Goal: Task Accomplishment & Management: Manage account settings

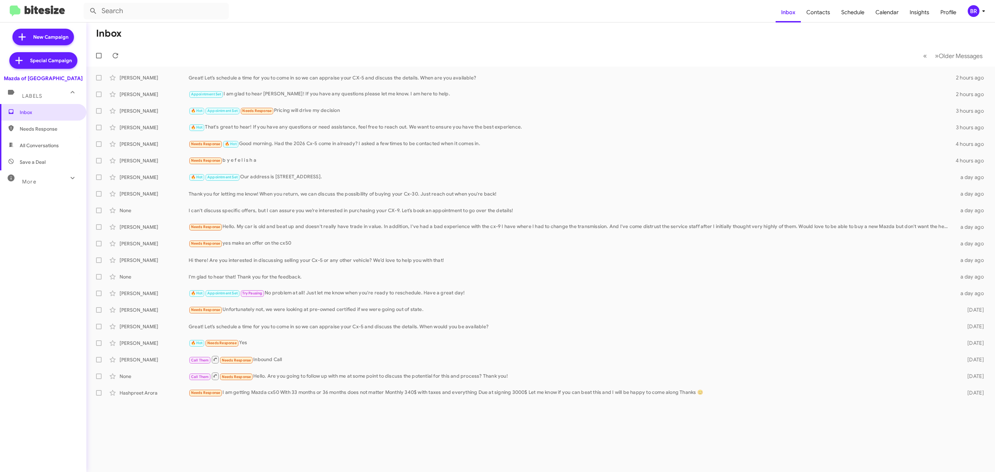
click at [980, 7] on icon at bounding box center [984, 11] width 8 height 8
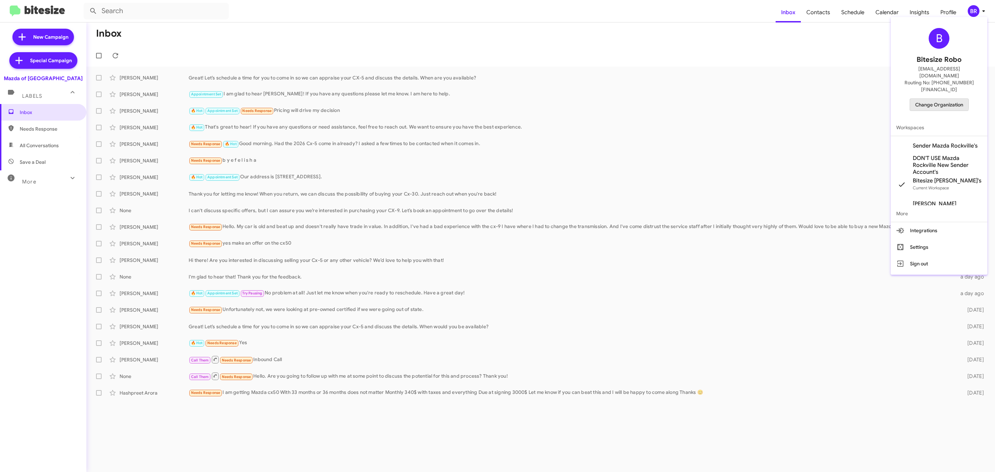
click at [933, 99] on span "Change Organization" at bounding box center [940, 105] width 48 height 12
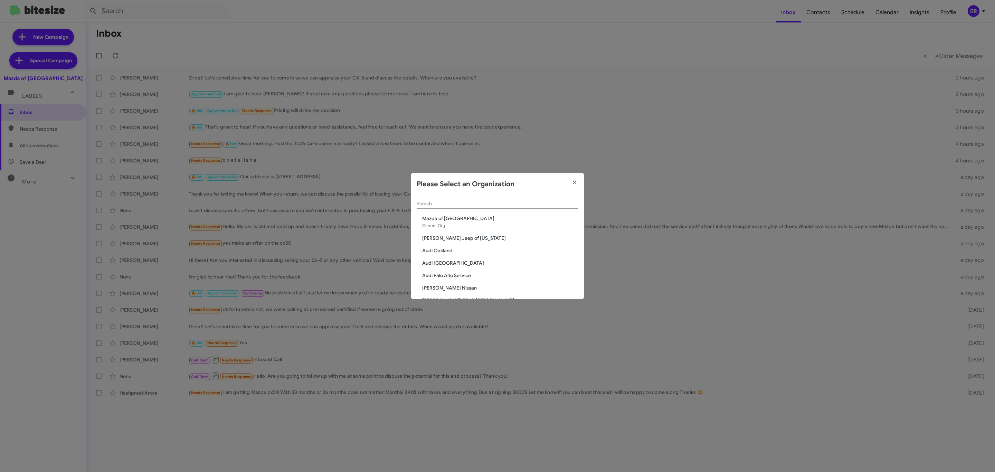
click at [584, 28] on modal-container "Please Select an Organization Search Mazda of Rockville Current Org Adams Jeep …" at bounding box center [497, 236] width 995 height 472
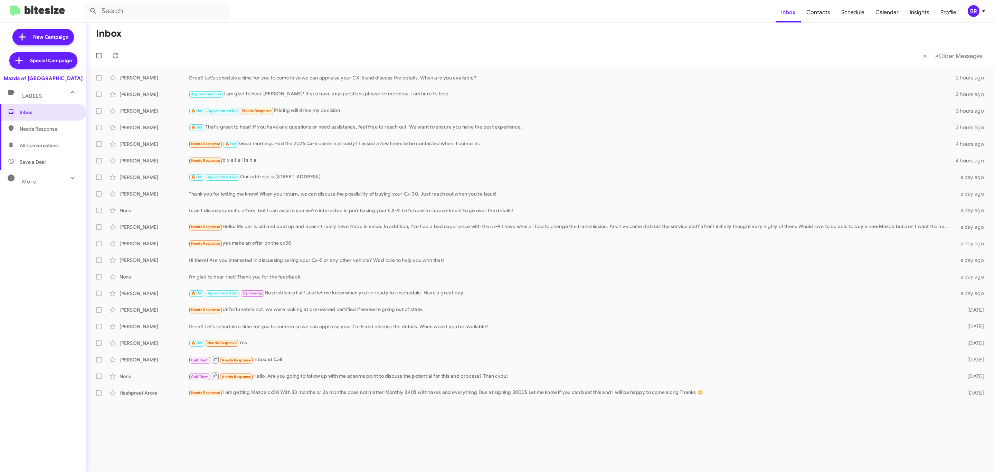
click at [973, 12] on div "BR" at bounding box center [974, 11] width 12 height 12
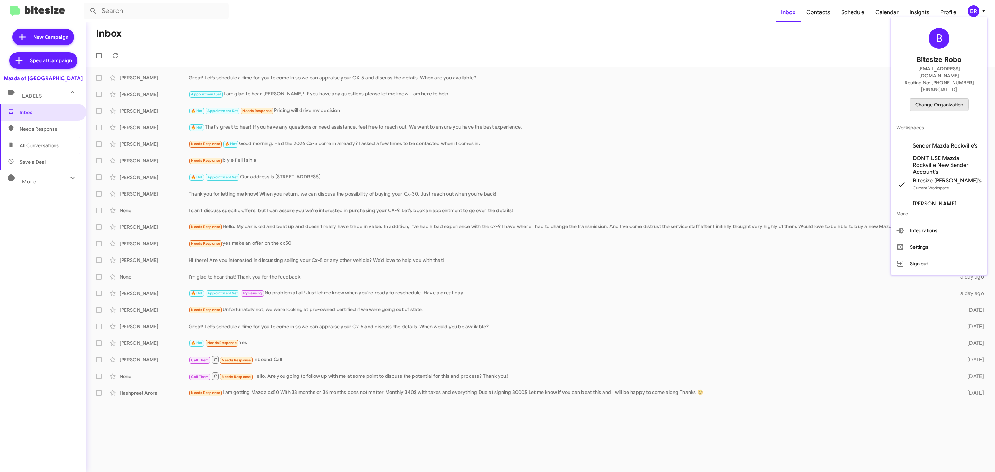
click at [938, 99] on span "Change Organization" at bounding box center [940, 105] width 48 height 12
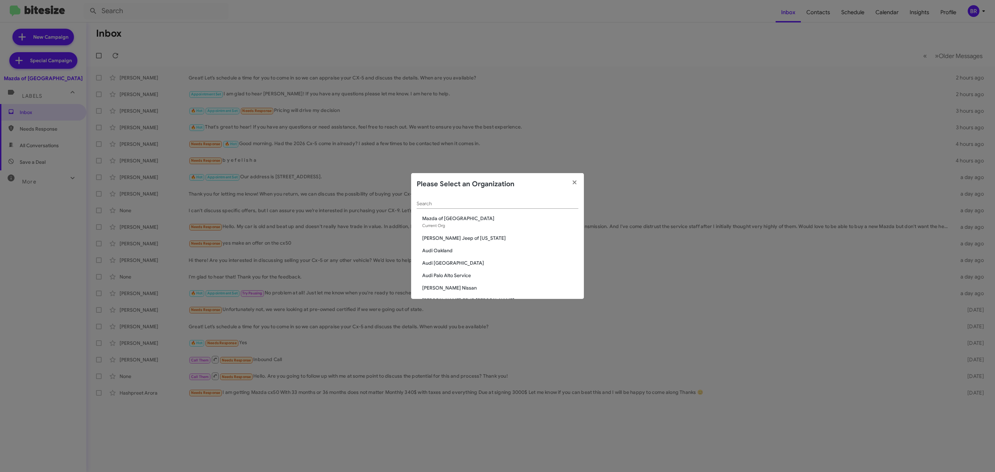
click at [514, 199] on div "Search" at bounding box center [498, 201] width 162 height 13
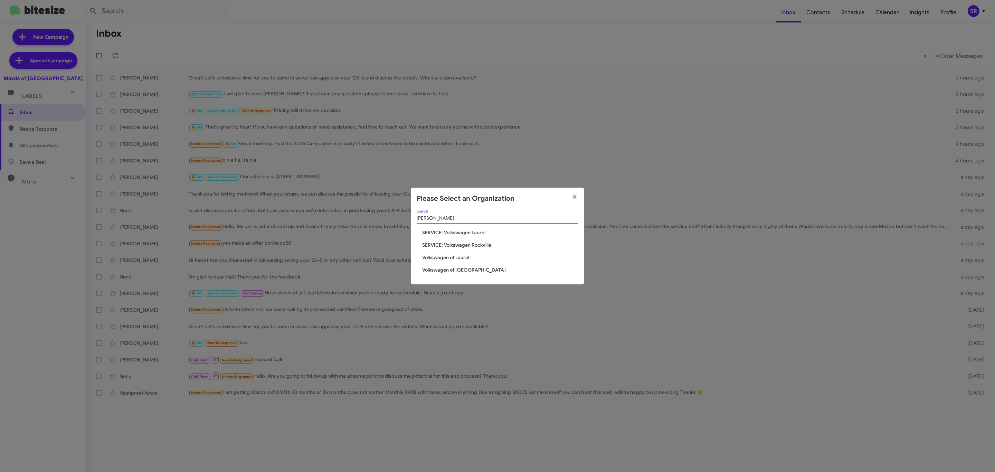
type input "volk"
click at [450, 258] on span "Volkswagen of Laurel" at bounding box center [500, 257] width 156 height 7
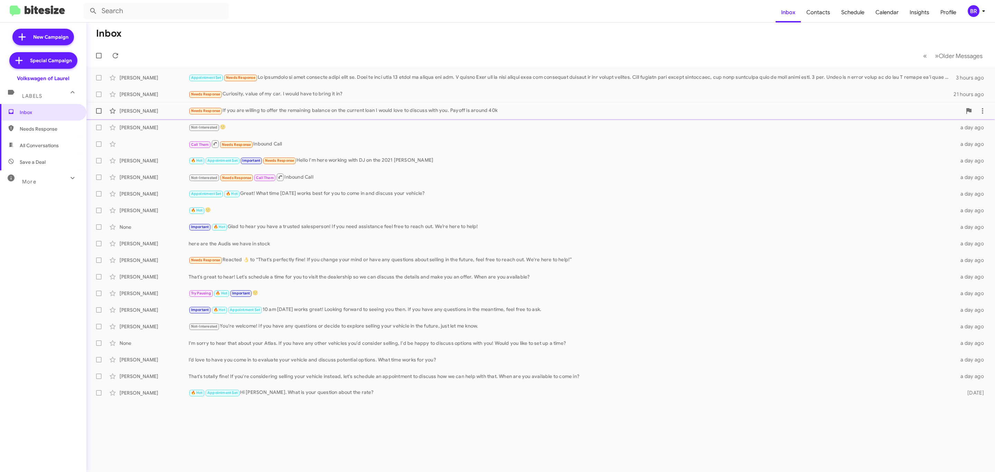
drag, startPoint x: 100, startPoint y: 111, endPoint x: 98, endPoint y: 106, distance: 5.8
click at [99, 111] on span at bounding box center [99, 111] width 6 height 6
click at [99, 114] on input "checkbox" at bounding box center [98, 114] width 0 height 0
checkbox input "true"
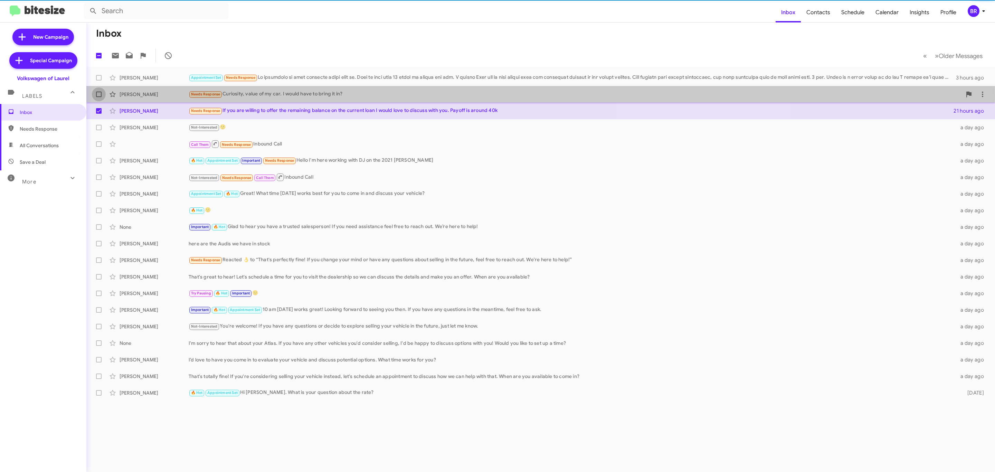
click at [97, 98] on label at bounding box center [99, 94] width 14 height 14
click at [98, 97] on input "checkbox" at bounding box center [98, 97] width 0 height 0
checkbox input "true"
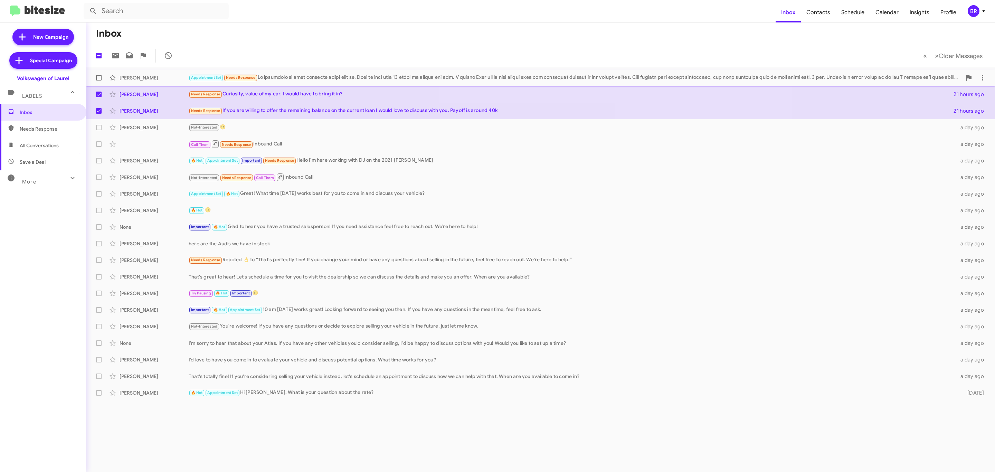
click at [98, 78] on span at bounding box center [99, 78] width 6 height 6
click at [98, 81] on input "checkbox" at bounding box center [98, 81] width 0 height 0
checkbox input "true"
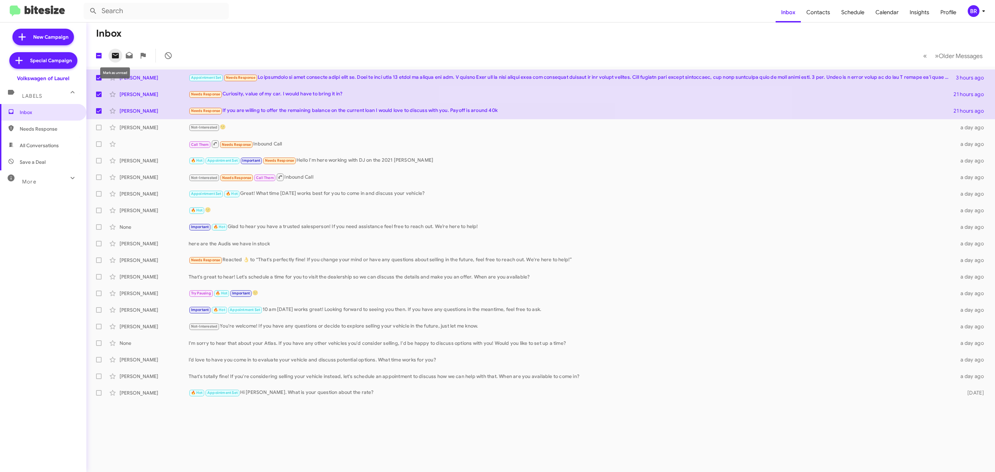
click at [114, 60] on button at bounding box center [116, 56] width 14 height 14
click at [971, 12] on div "BR" at bounding box center [974, 11] width 12 height 12
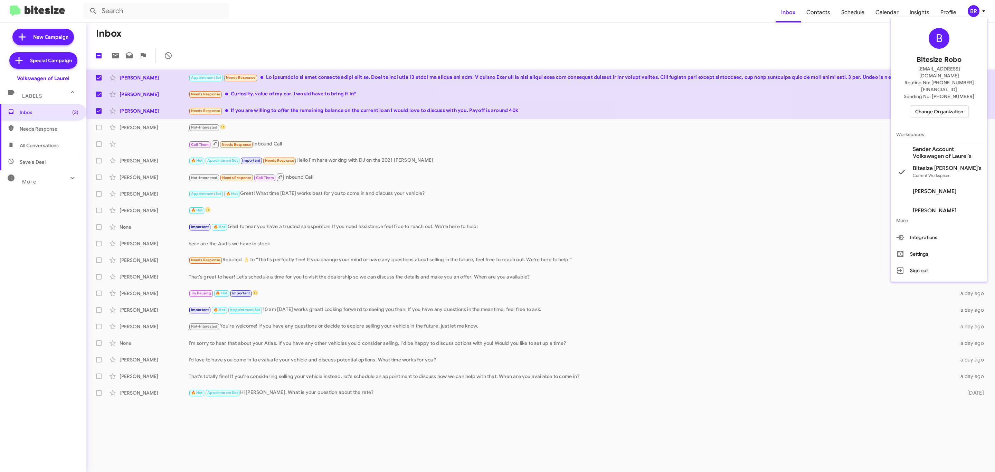
click at [908, 96] on div "B Bitesize Robo jeks.ocampo1717@gmail.com Routing No: +1 (443) 742-9289 Sending…" at bounding box center [939, 73] width 97 height 106
click at [917, 106] on span "Change Organization" at bounding box center [940, 112] width 48 height 12
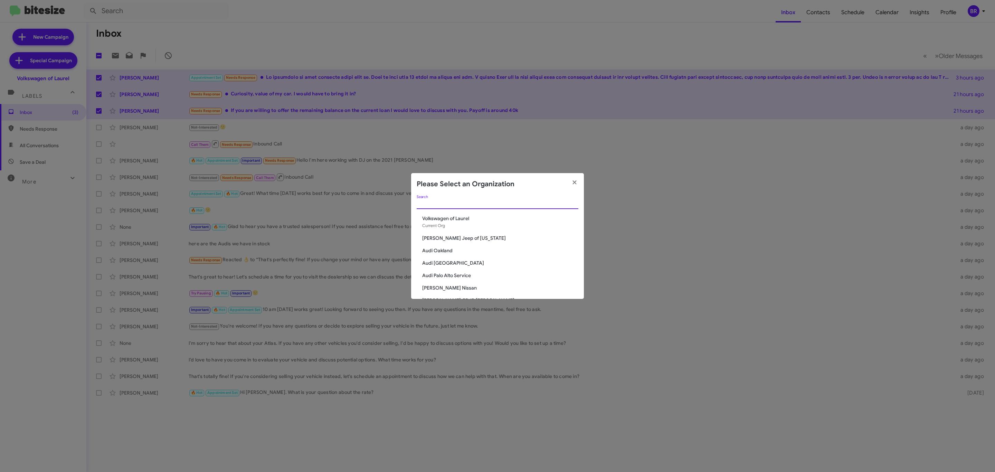
click at [482, 205] on input "Search" at bounding box center [498, 204] width 162 height 6
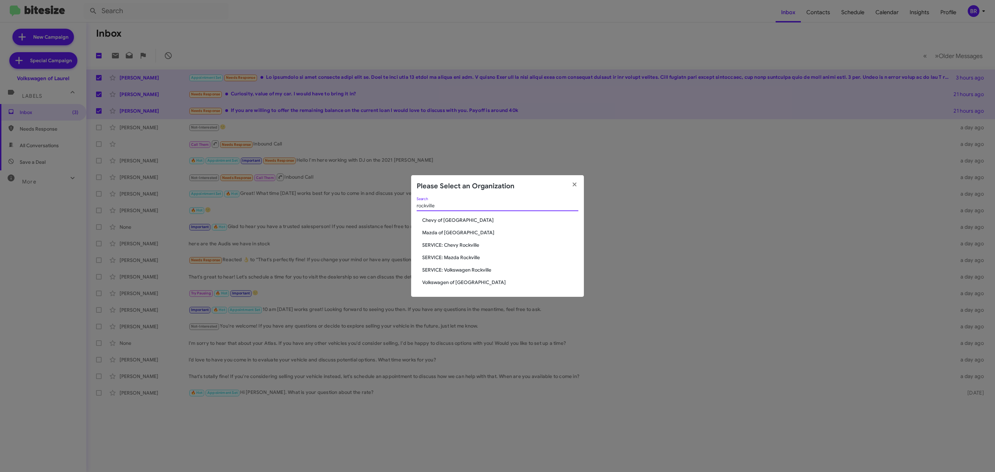
type input "rockville"
click at [438, 283] on span "Volkswagen of [GEOGRAPHIC_DATA]" at bounding box center [500, 282] width 156 height 7
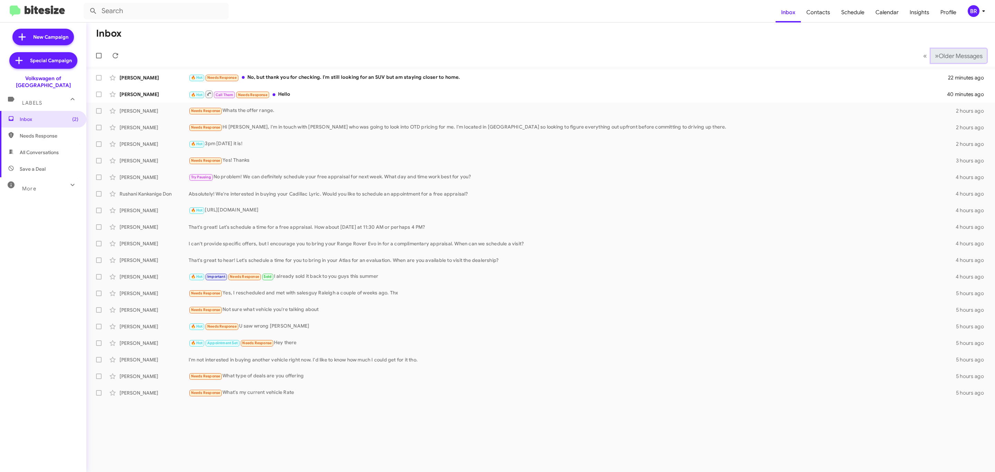
click at [950, 57] on span "Older Messages" at bounding box center [961, 56] width 44 height 8
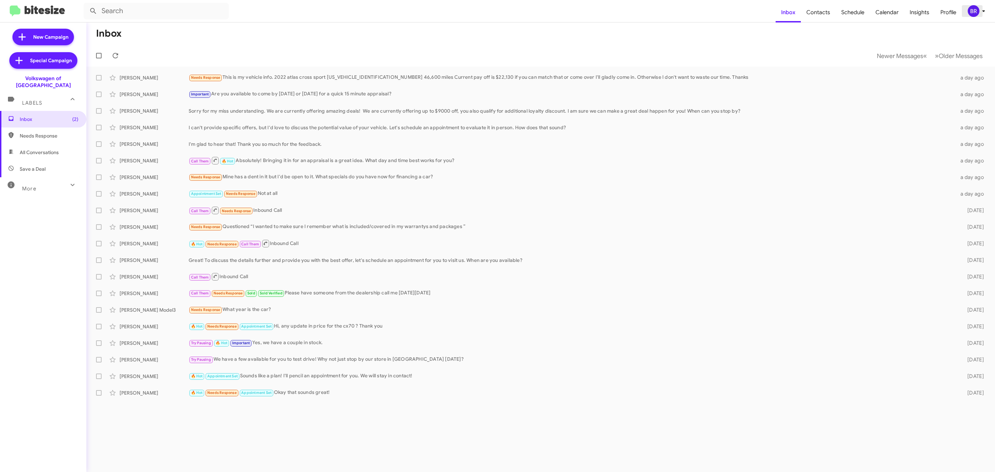
click at [968, 12] on div "BR" at bounding box center [974, 11] width 12 height 12
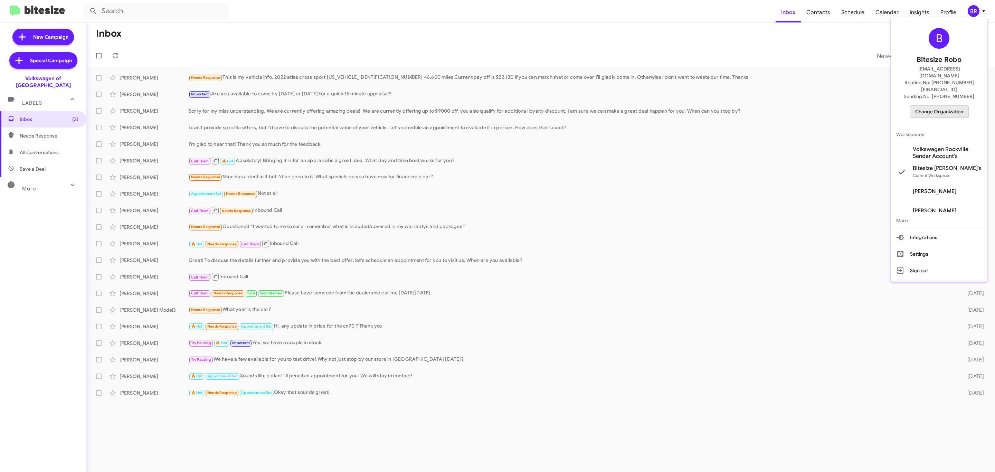
click at [938, 106] on span "Change Organization" at bounding box center [940, 112] width 48 height 12
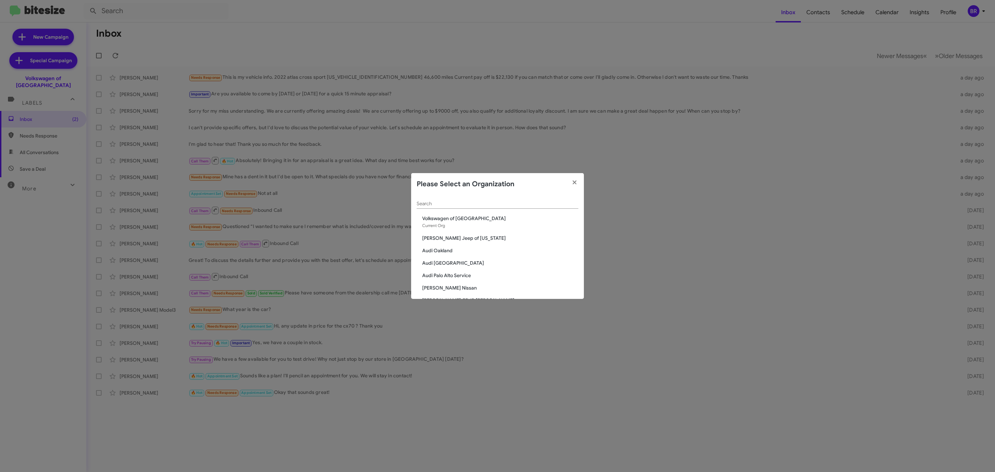
click at [487, 198] on div "Search" at bounding box center [498, 201] width 162 height 13
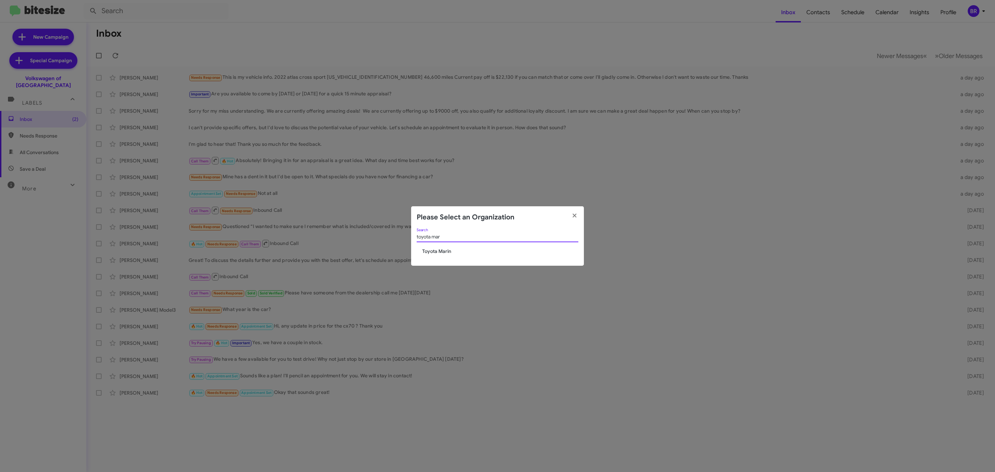
type input "toyota mar"
click at [447, 249] on span "Toyota Marin" at bounding box center [500, 251] width 156 height 7
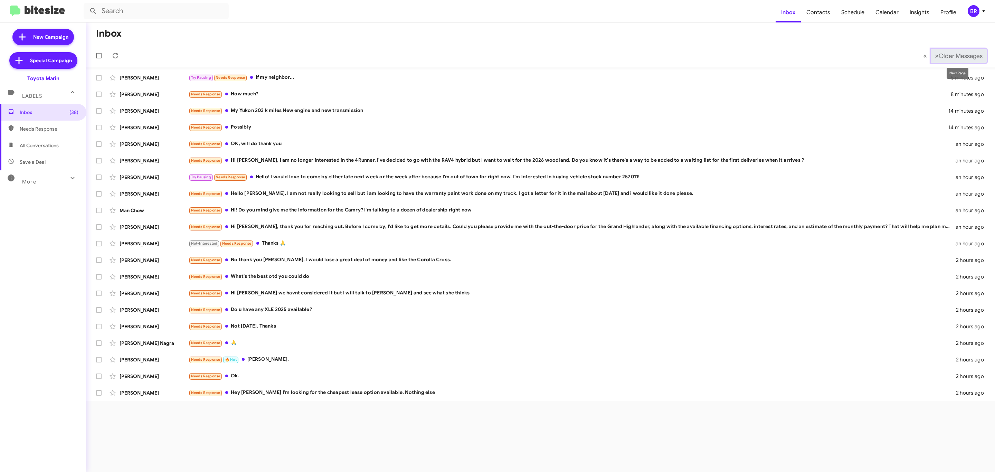
click at [957, 57] on span "Older Messages" at bounding box center [961, 56] width 44 height 8
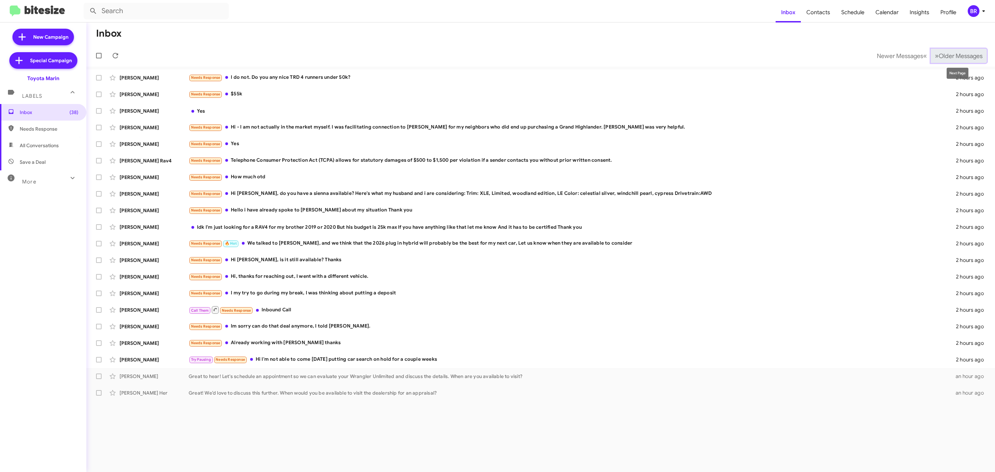
click at [956, 57] on span "Older Messages" at bounding box center [961, 56] width 44 height 8
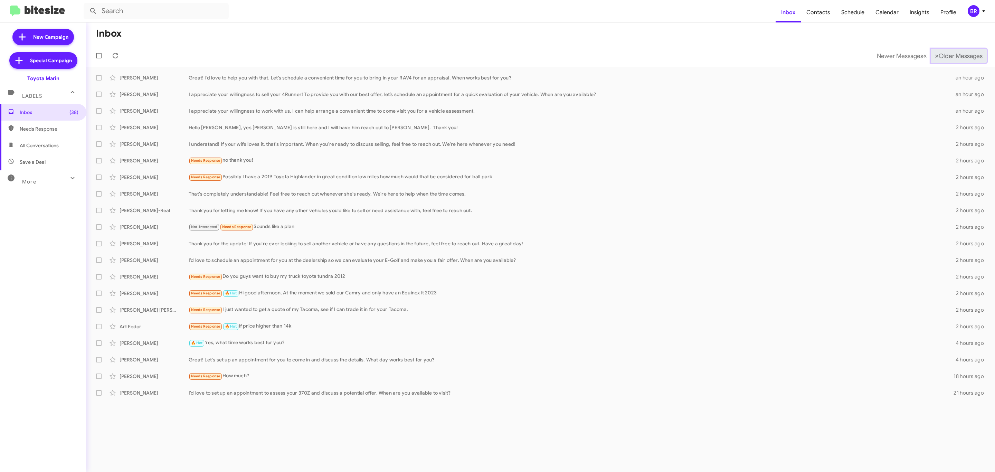
click at [956, 57] on span "Older Messages" at bounding box center [961, 56] width 44 height 8
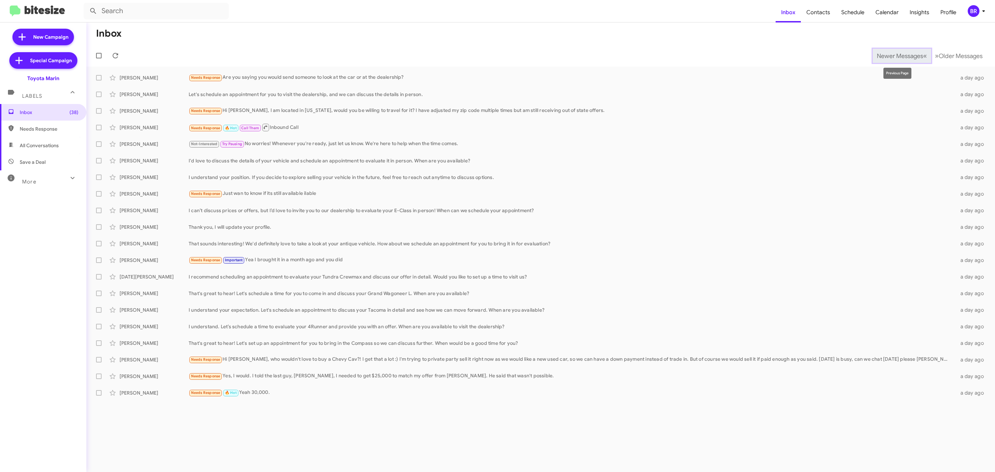
click at [907, 57] on span "Newer Messages" at bounding box center [900, 56] width 46 height 8
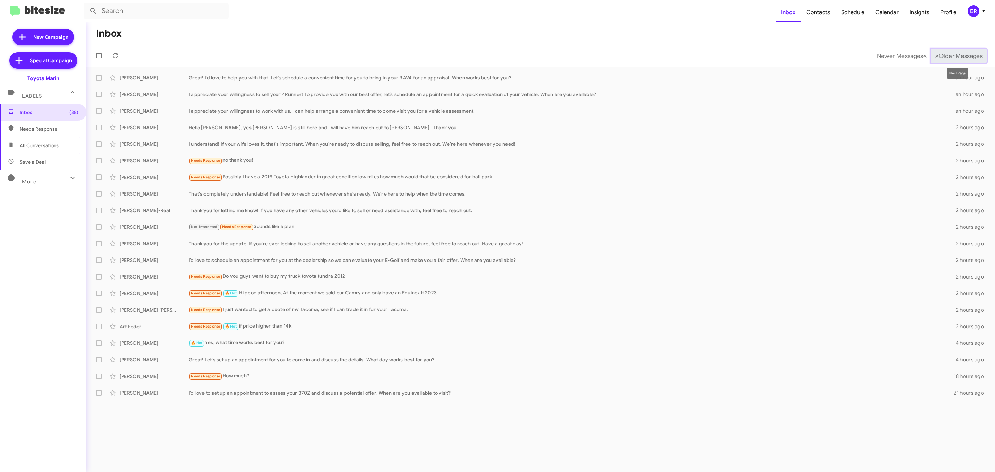
click at [945, 55] on span "Older Messages" at bounding box center [961, 56] width 44 height 8
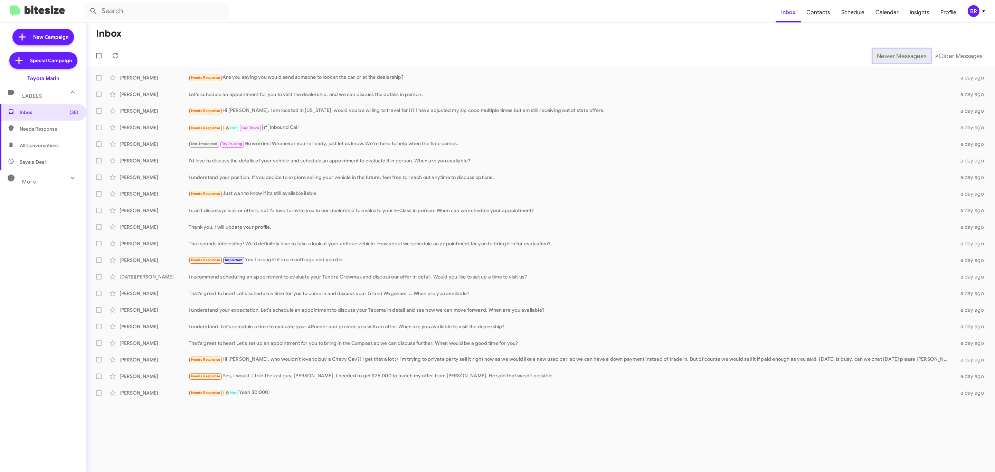
click at [895, 55] on span "Newer Messages" at bounding box center [900, 56] width 46 height 8
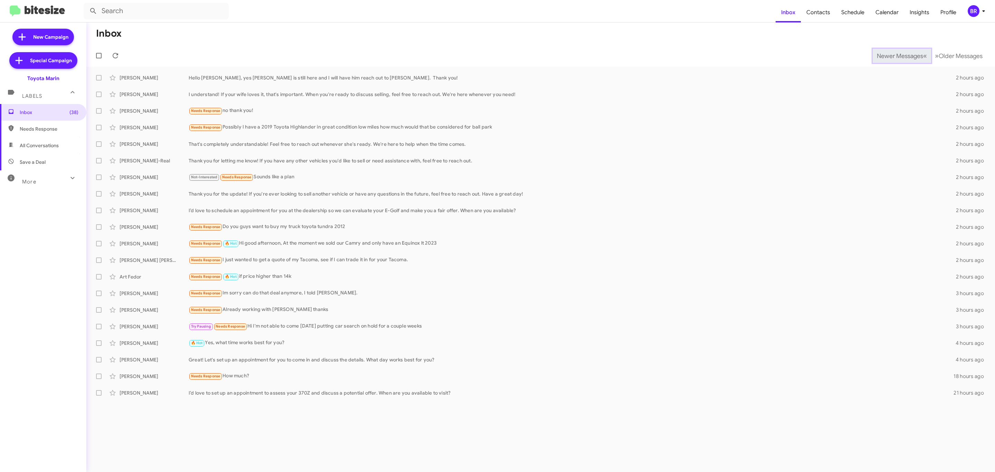
click at [895, 55] on span "Newer Messages" at bounding box center [900, 56] width 46 height 8
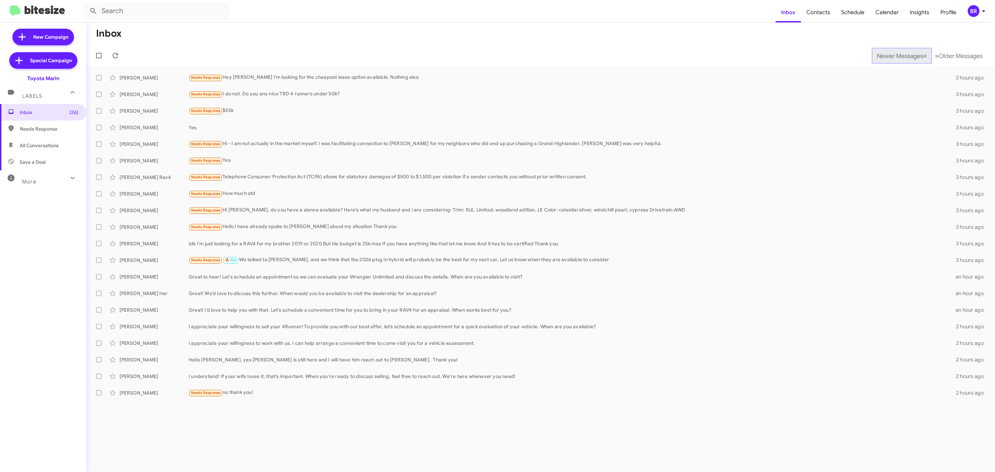
click at [895, 55] on span "Newer Messages" at bounding box center [900, 56] width 46 height 8
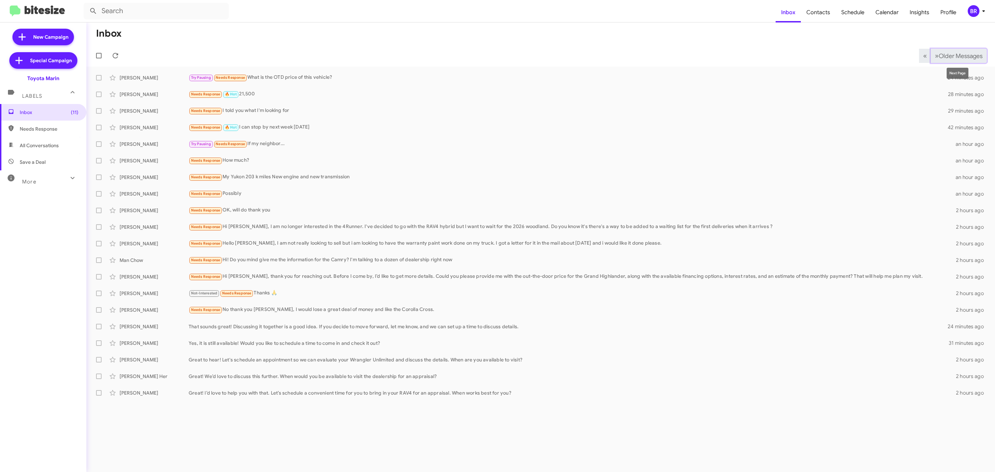
click at [943, 56] on span "Older Messages" at bounding box center [961, 56] width 44 height 8
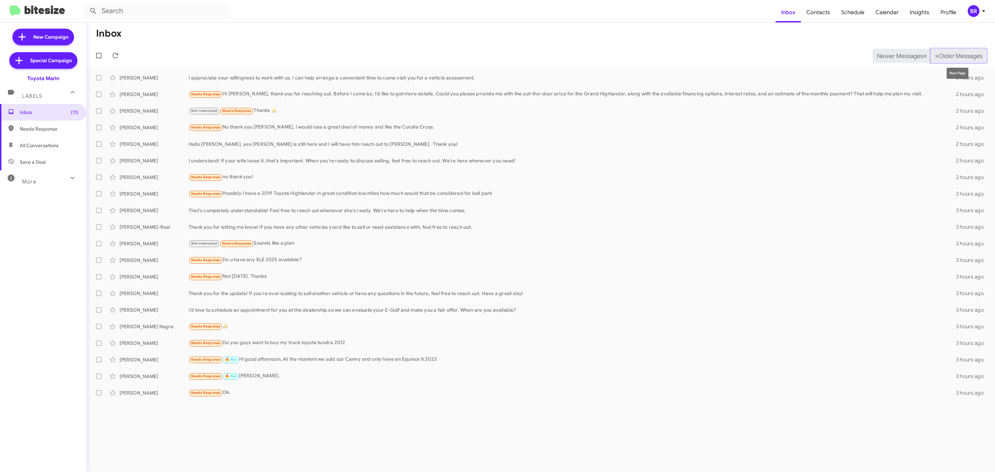
click at [956, 56] on span "Older Messages" at bounding box center [961, 56] width 44 height 8
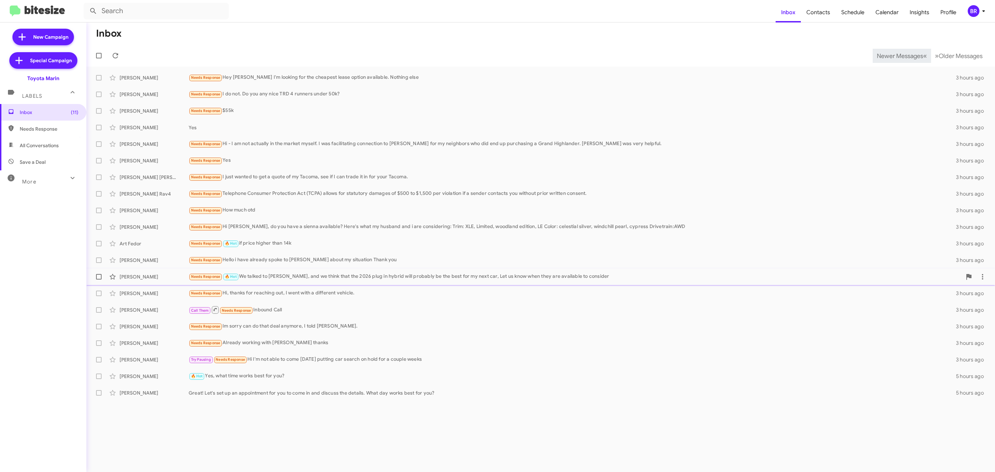
click at [97, 277] on span at bounding box center [99, 277] width 6 height 6
click at [98, 280] on input "checkbox" at bounding box center [98, 280] width 0 height 0
checkbox input "true"
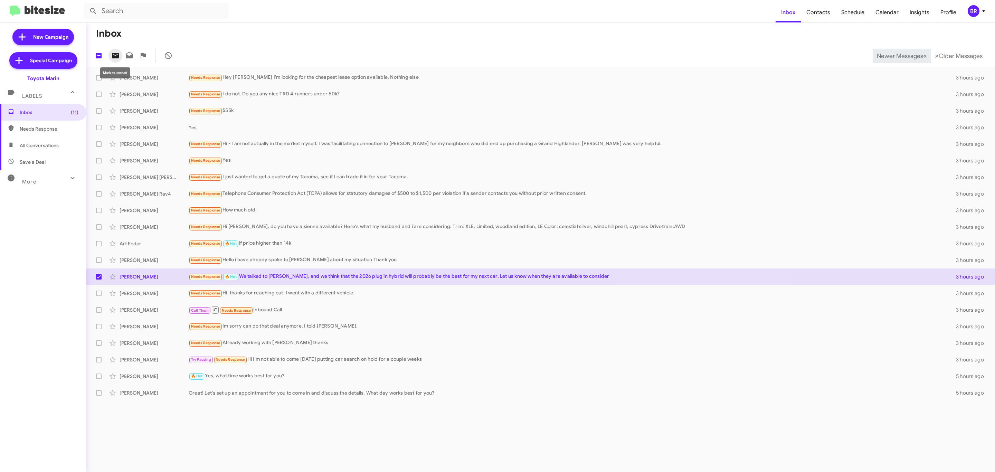
click at [120, 55] on span at bounding box center [116, 55] width 14 height 8
click at [898, 58] on span "Newer Messages" at bounding box center [900, 56] width 46 height 8
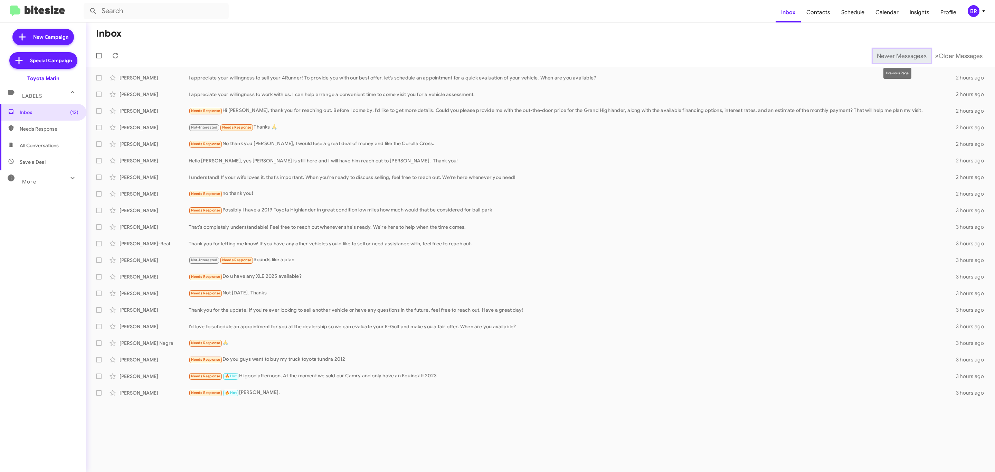
click at [892, 51] on button "Newer Messages « Previous" at bounding box center [902, 56] width 58 height 14
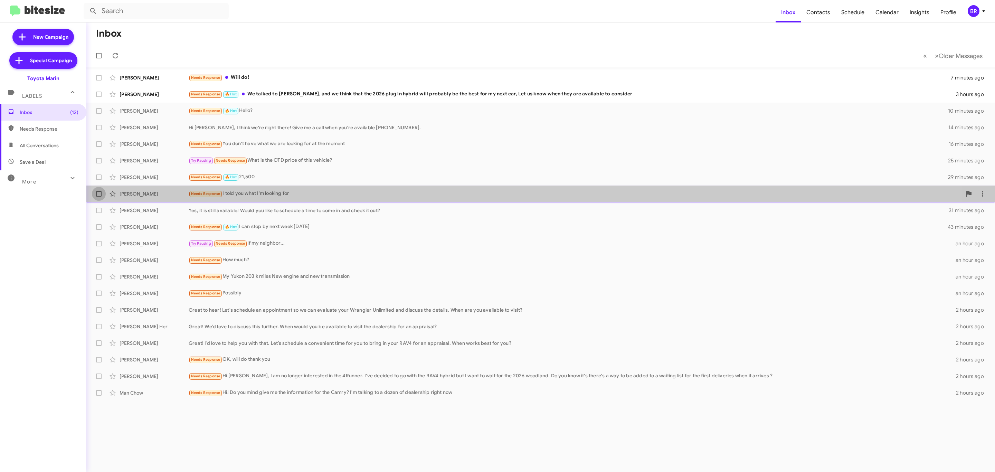
click at [101, 196] on span at bounding box center [99, 194] width 6 height 6
click at [99, 197] on input "checkbox" at bounding box center [98, 197] width 0 height 0
checkbox input "true"
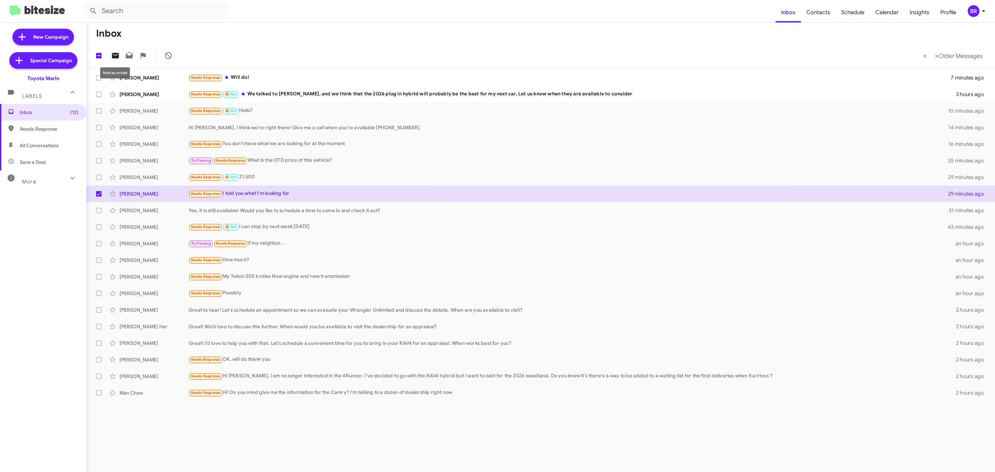
click at [113, 59] on icon at bounding box center [115, 55] width 8 height 8
click at [935, 55] on span "»" at bounding box center [937, 55] width 4 height 9
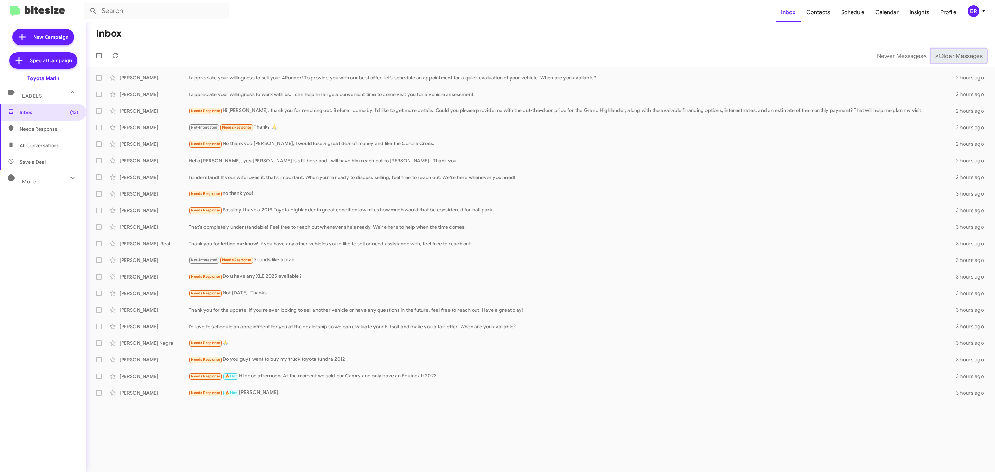
click at [952, 50] on button "» Next Older Messages" at bounding box center [959, 56] width 56 height 14
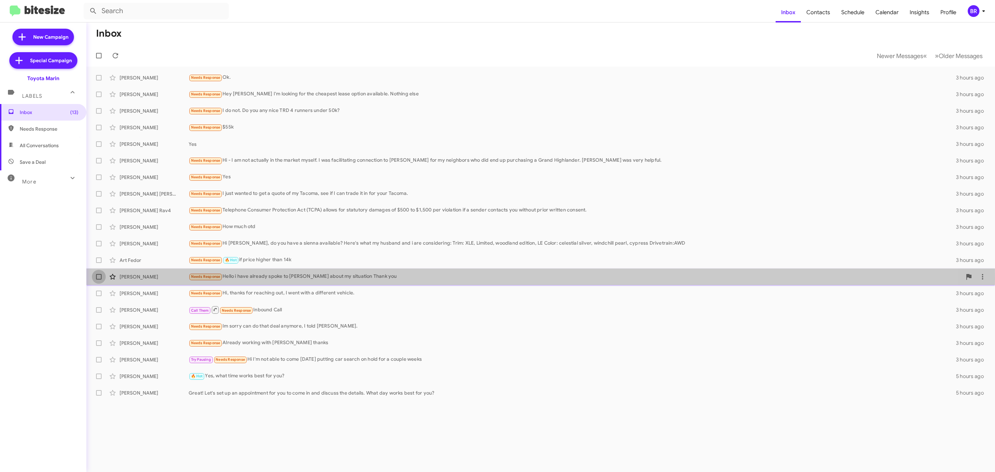
drag, startPoint x: 99, startPoint y: 279, endPoint x: 111, endPoint y: 271, distance: 15.0
click at [101, 279] on span at bounding box center [99, 277] width 6 height 6
click at [99, 280] on input "checkbox" at bounding box center [98, 280] width 0 height 0
checkbox input "true"
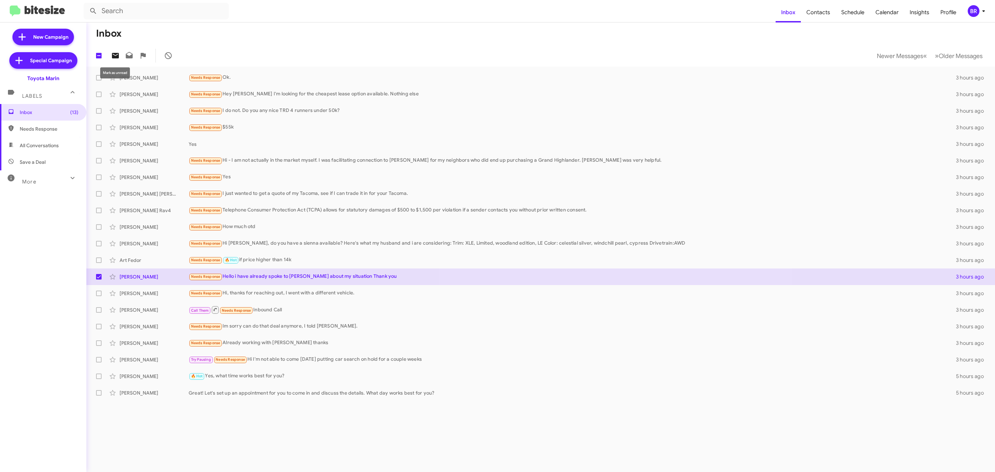
click at [112, 56] on icon at bounding box center [115, 56] width 7 height 6
click at [97, 244] on span at bounding box center [99, 244] width 6 height 6
click at [98, 246] on input "checkbox" at bounding box center [98, 246] width 0 height 0
checkbox input "true"
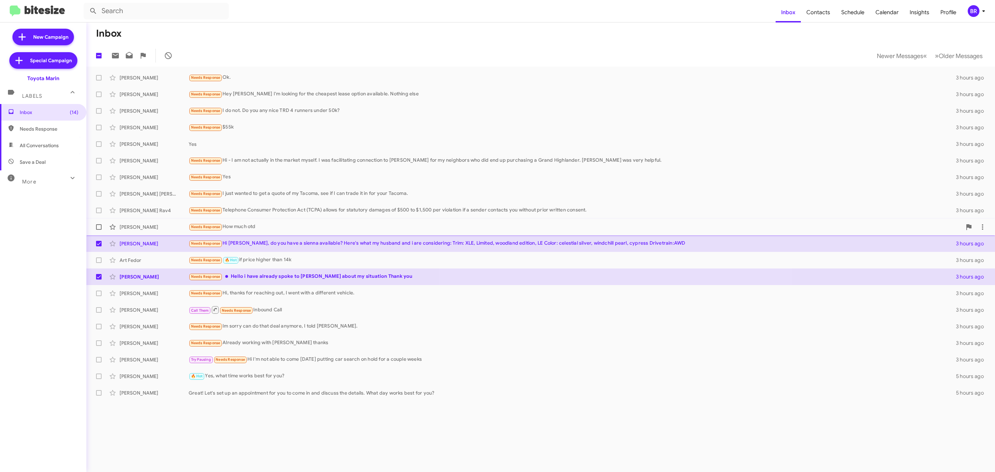
click at [98, 228] on span at bounding box center [99, 227] width 6 height 6
click at [98, 230] on input "checkbox" at bounding box center [98, 230] width 0 height 0
checkbox input "true"
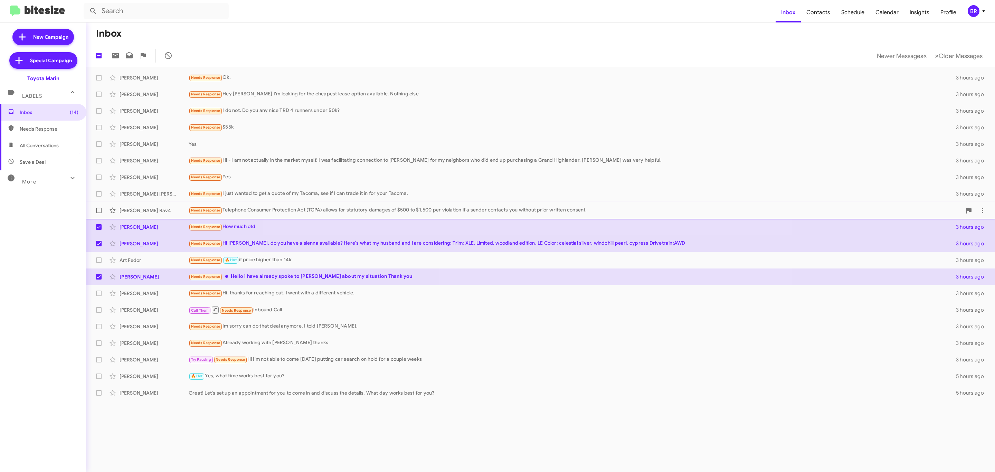
click at [99, 209] on span at bounding box center [99, 211] width 6 height 6
click at [99, 213] on input "checkbox" at bounding box center [98, 213] width 0 height 0
checkbox input "true"
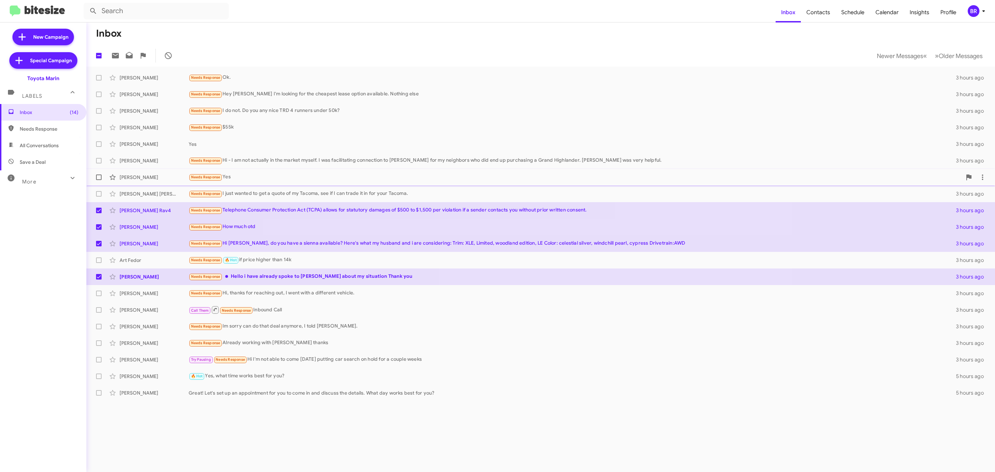
click at [103, 178] on label at bounding box center [99, 177] width 14 height 14
click at [99, 180] on input "checkbox" at bounding box center [98, 180] width 0 height 0
checkbox input "true"
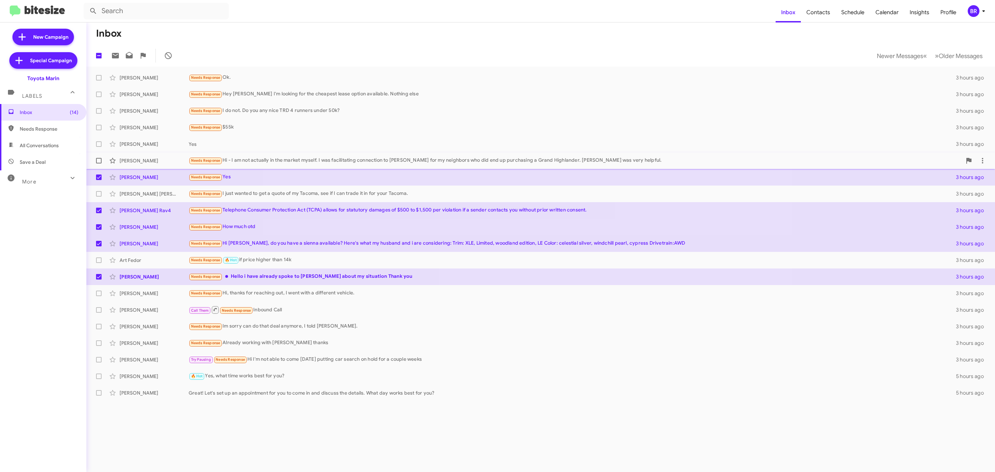
click at [95, 160] on label at bounding box center [99, 161] width 14 height 14
click at [98, 163] on input "checkbox" at bounding box center [98, 163] width 0 height 0
checkbox input "true"
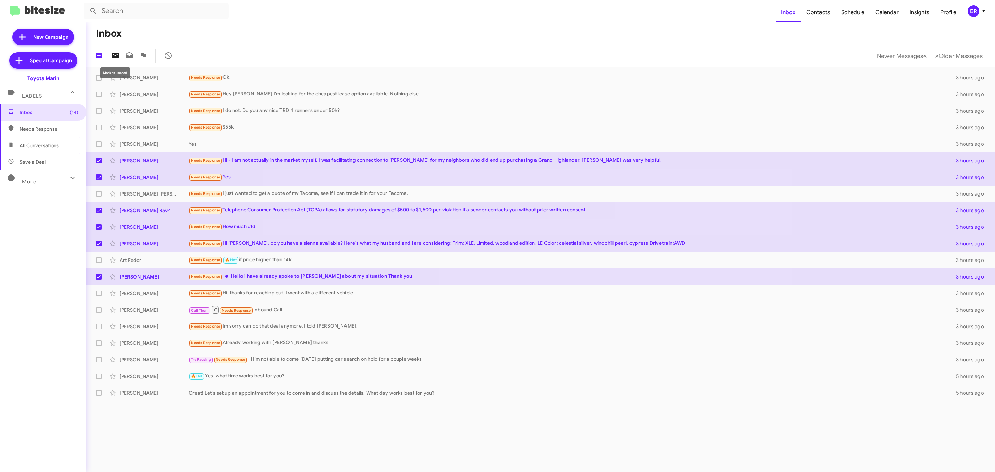
click at [115, 53] on icon at bounding box center [115, 56] width 7 height 6
click at [100, 143] on span at bounding box center [99, 144] width 6 height 6
click at [99, 147] on input "checkbox" at bounding box center [98, 147] width 0 height 0
checkbox input "true"
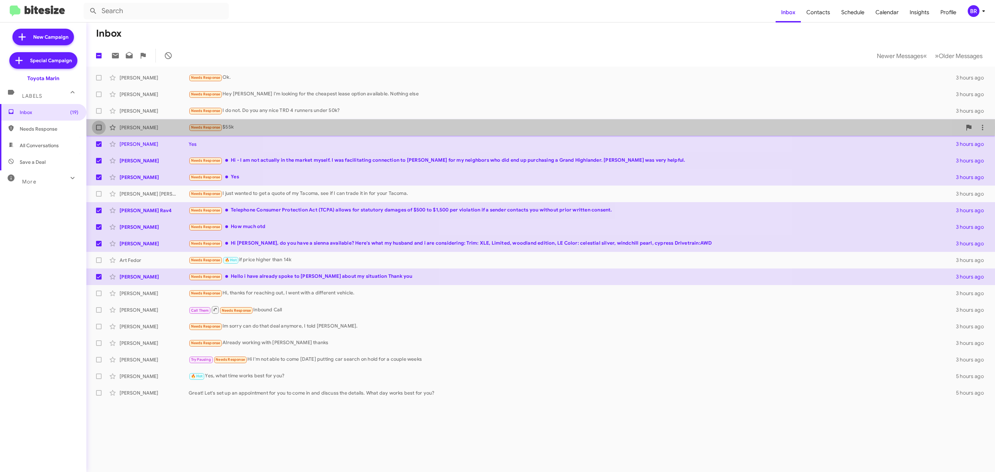
click at [96, 129] on span at bounding box center [99, 128] width 6 height 6
click at [98, 130] on input "checkbox" at bounding box center [98, 130] width 0 height 0
checkbox input "true"
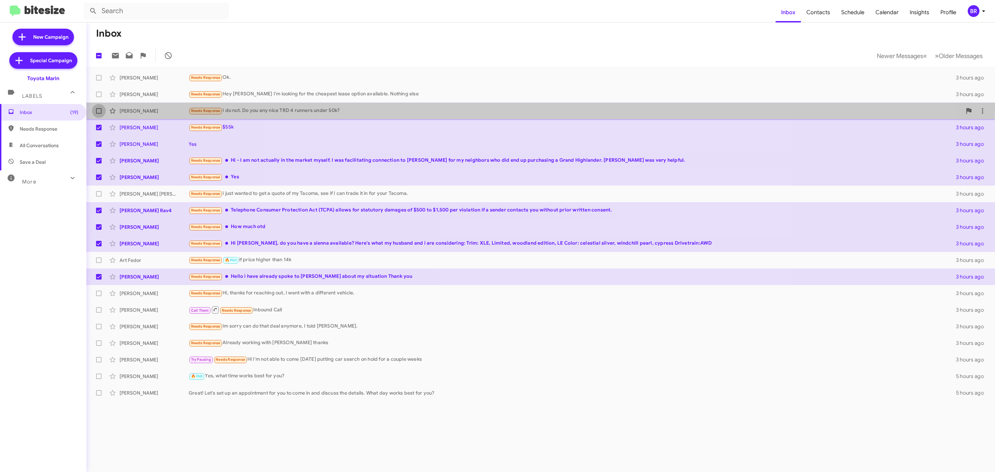
click at [97, 109] on span at bounding box center [99, 111] width 6 height 6
click at [98, 114] on input "checkbox" at bounding box center [98, 114] width 0 height 0
checkbox input "true"
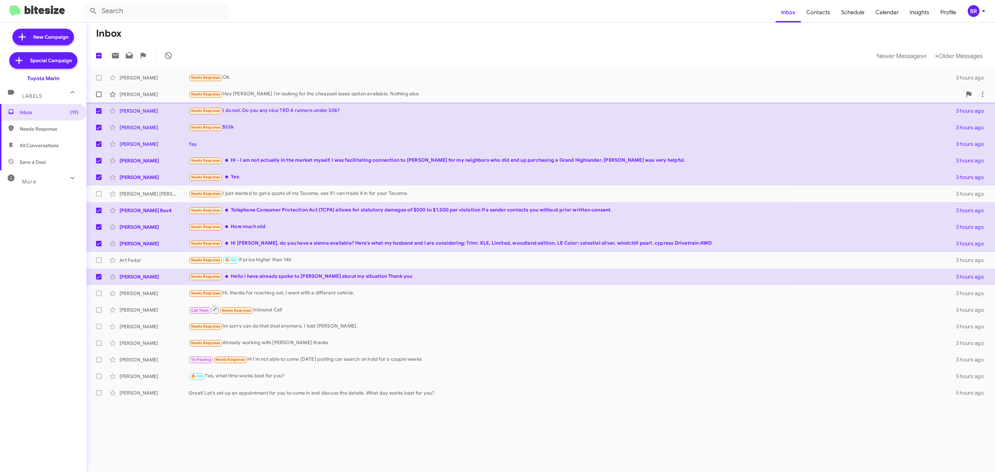
click at [94, 92] on label at bounding box center [99, 94] width 14 height 14
click at [98, 97] on input "checkbox" at bounding box center [98, 97] width 0 height 0
checkbox input "true"
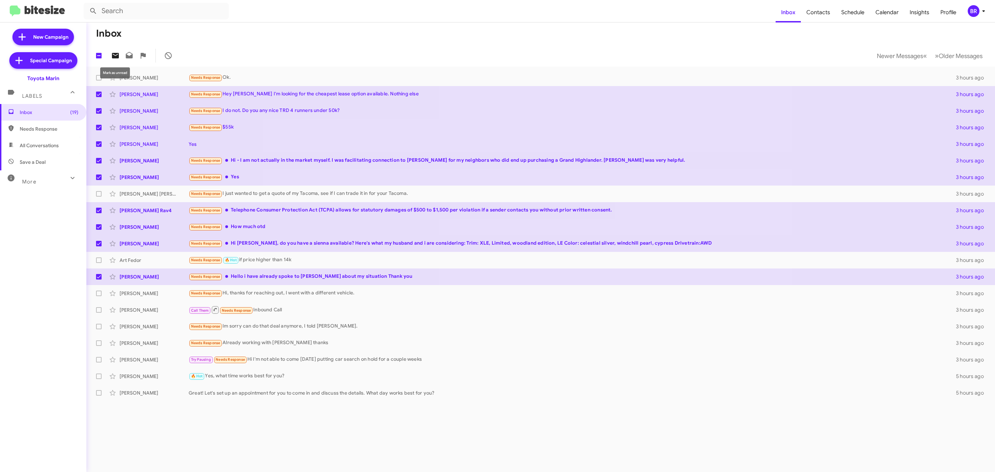
click at [113, 59] on icon at bounding box center [115, 55] width 8 height 8
click at [30, 124] on span "Needs Response" at bounding box center [43, 129] width 86 height 17
type input "in:needs-response"
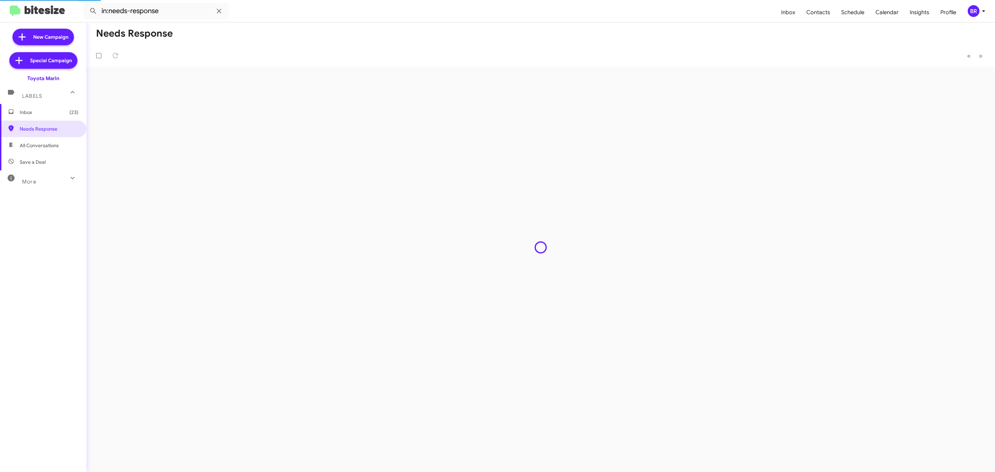
click at [35, 110] on span "Inbox (23)" at bounding box center [49, 112] width 59 height 7
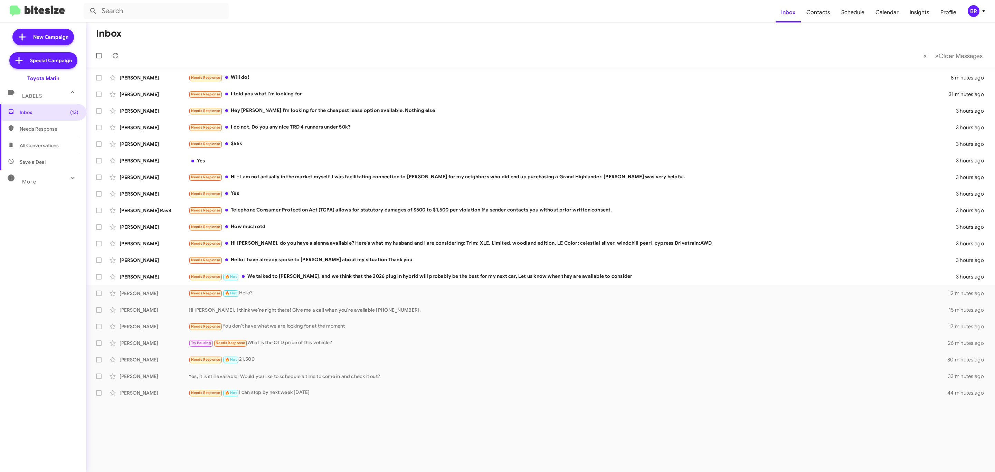
click at [982, 12] on icon at bounding box center [984, 11] width 8 height 8
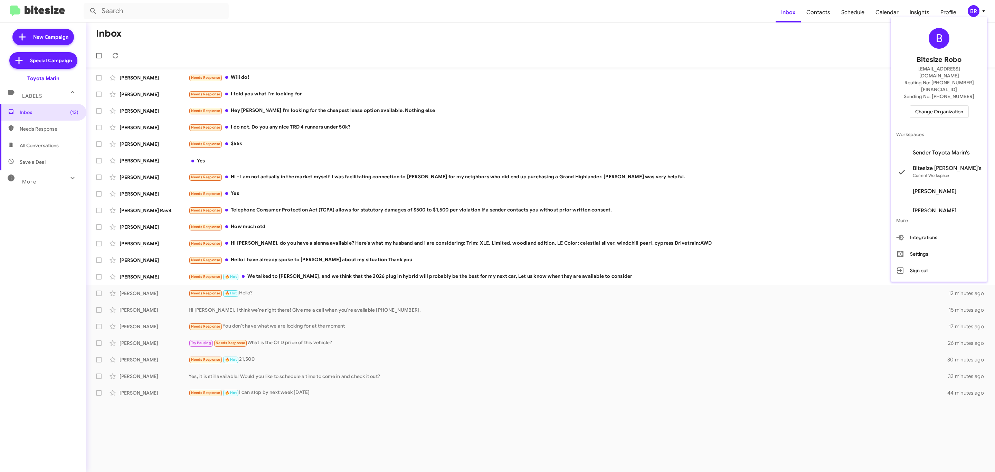
click at [949, 106] on span "Change Organization" at bounding box center [940, 112] width 48 height 12
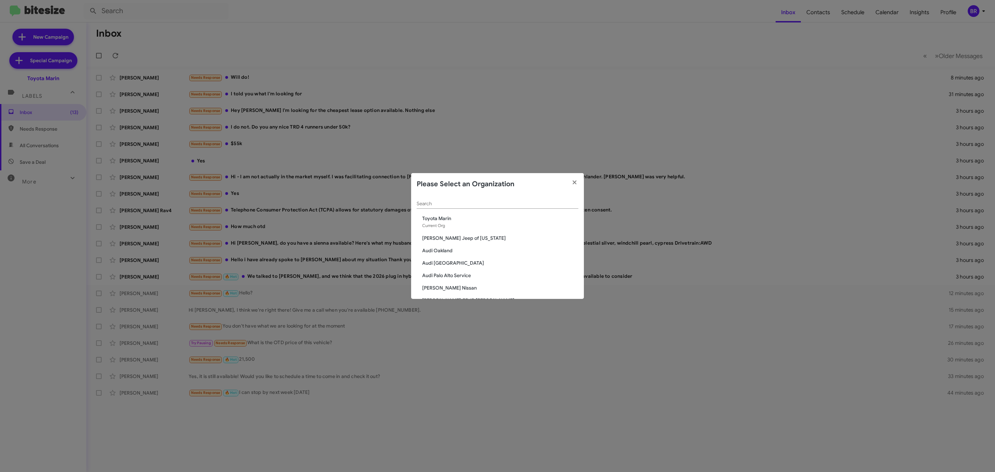
drag, startPoint x: 458, startPoint y: 196, endPoint x: 460, endPoint y: 202, distance: 6.4
click at [458, 195] on div "Search" at bounding box center [498, 201] width 162 height 13
click at [460, 203] on input "Search" at bounding box center [498, 204] width 162 height 6
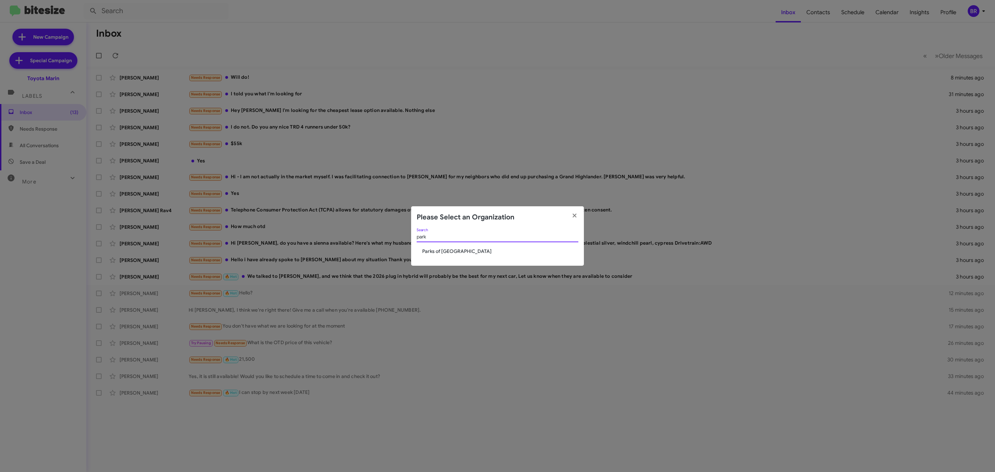
type input "park"
click at [466, 248] on span "Parks of [GEOGRAPHIC_DATA]" at bounding box center [500, 251] width 156 height 7
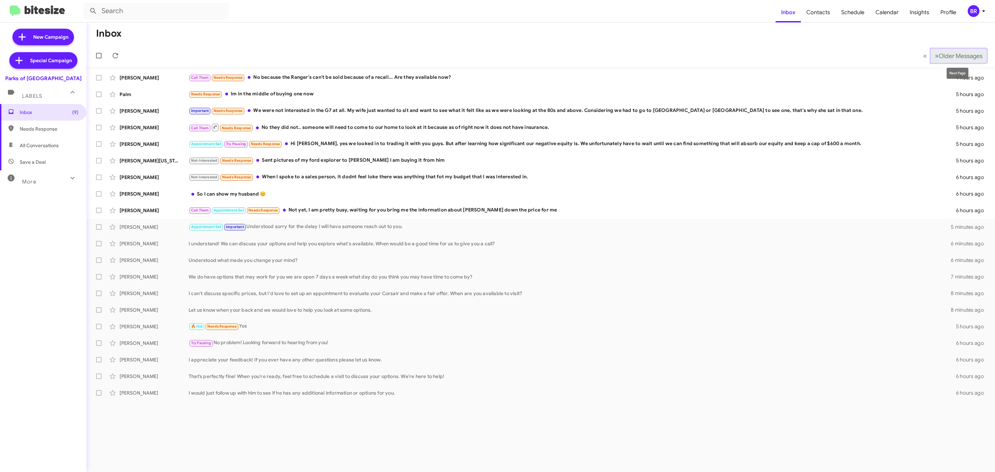
drag, startPoint x: 958, startPoint y: 54, endPoint x: 949, endPoint y: 56, distance: 9.5
click at [957, 54] on span "Older Messages" at bounding box center [961, 56] width 44 height 8
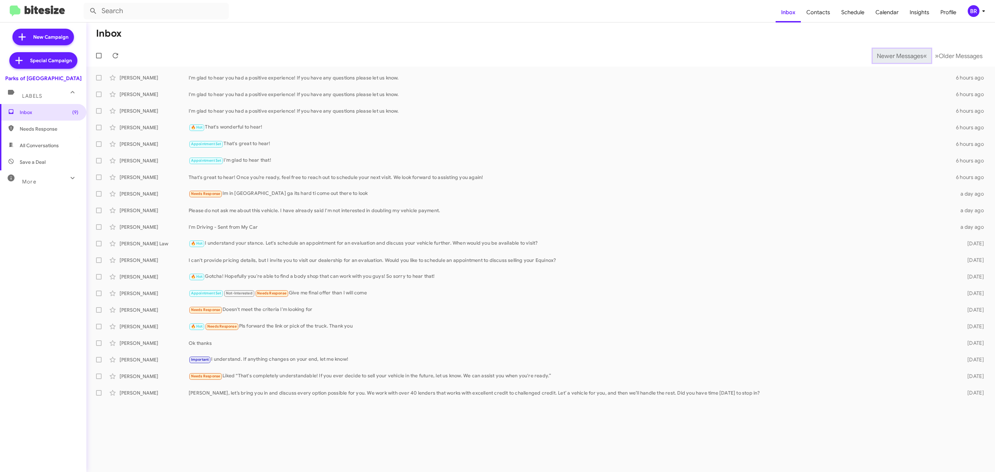
click at [895, 55] on span "Newer Messages" at bounding box center [900, 56] width 46 height 8
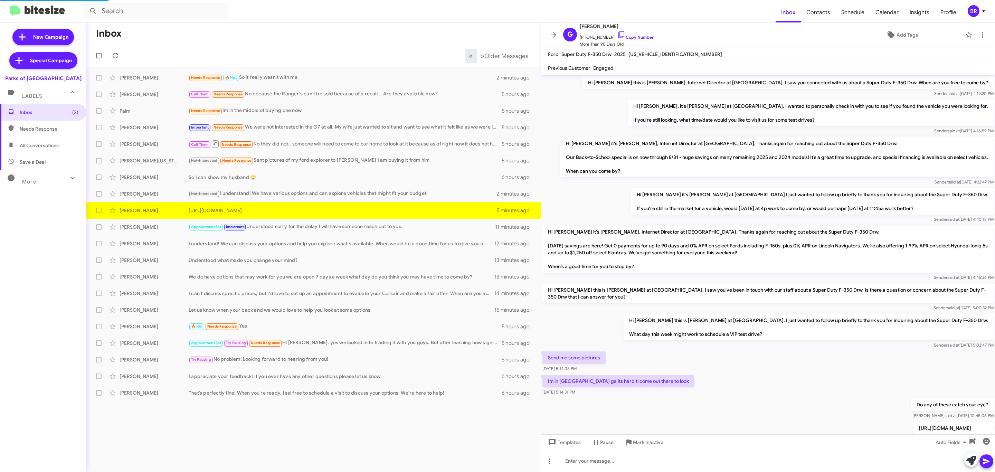
scroll to position [49, 0]
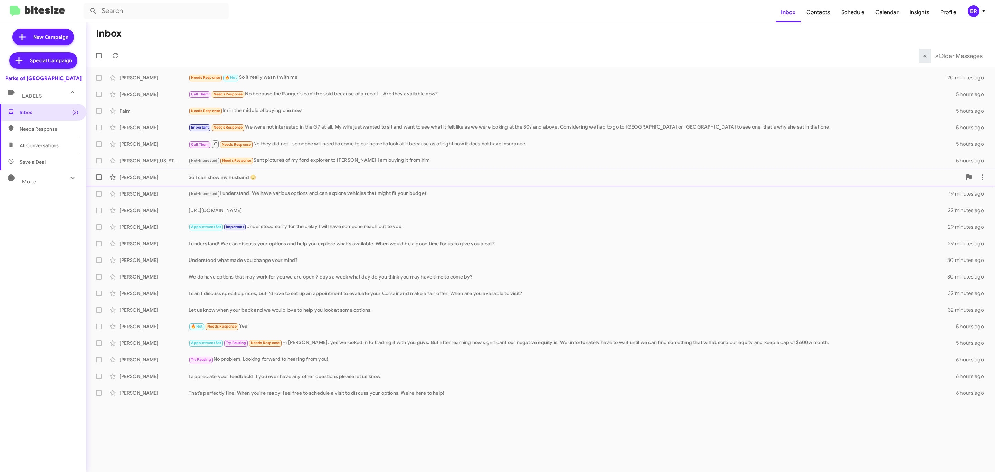
click at [100, 172] on label at bounding box center [99, 177] width 14 height 14
click at [99, 180] on input "checkbox" at bounding box center [98, 180] width 0 height 0
checkbox input "true"
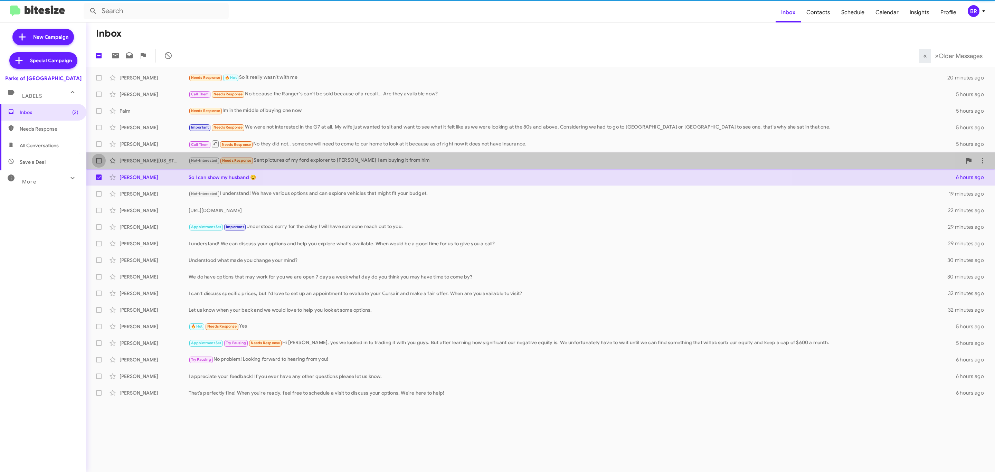
click at [97, 161] on span at bounding box center [99, 161] width 6 height 6
click at [98, 163] on input "checkbox" at bounding box center [98, 163] width 0 height 0
checkbox input "true"
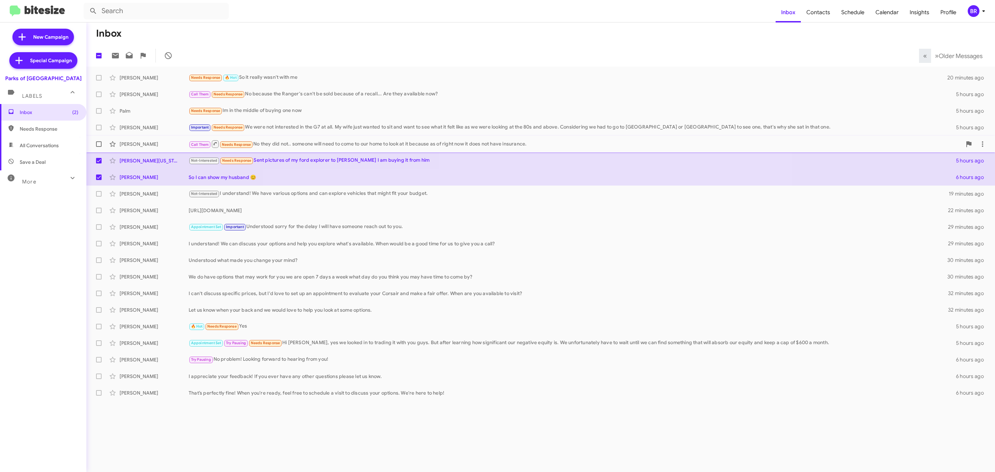
click at [99, 147] on span at bounding box center [99, 144] width 6 height 6
click at [99, 147] on input "checkbox" at bounding box center [98, 147] width 0 height 0
checkbox input "true"
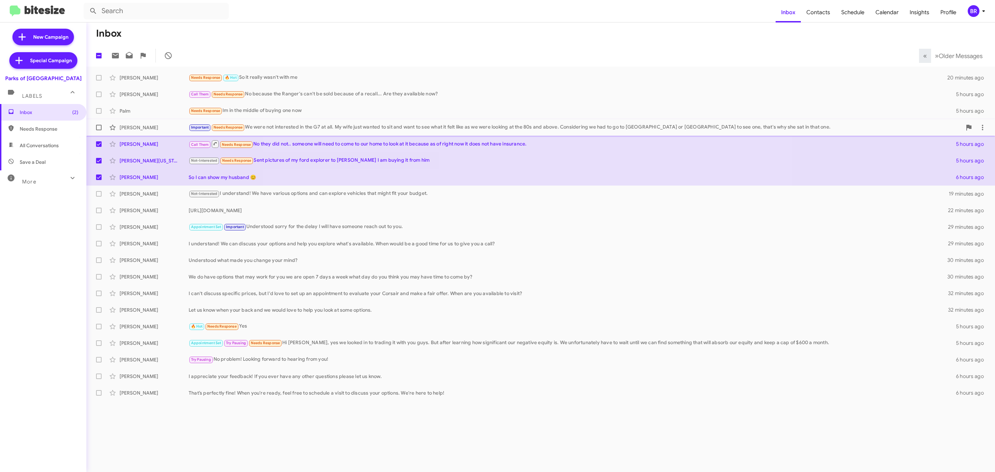
click at [93, 128] on label at bounding box center [99, 128] width 14 height 14
click at [98, 130] on input "checkbox" at bounding box center [98, 130] width 0 height 0
checkbox input "true"
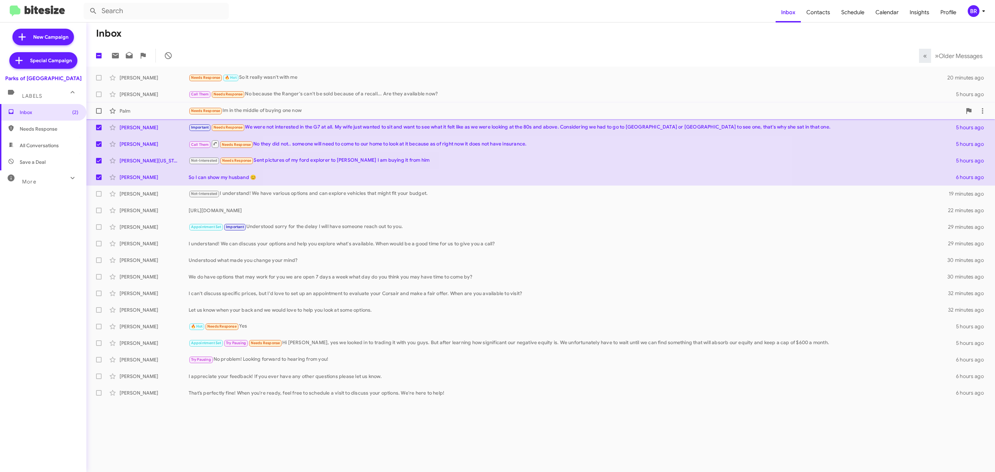
click at [97, 109] on span at bounding box center [99, 111] width 6 height 6
click at [98, 114] on input "checkbox" at bounding box center [98, 114] width 0 height 0
checkbox input "true"
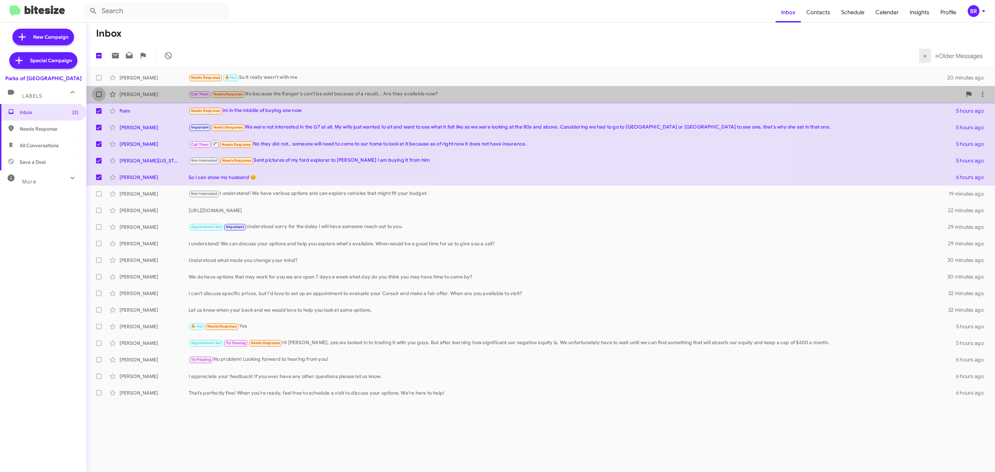
click at [97, 89] on label at bounding box center [99, 94] width 14 height 14
click at [98, 97] on input "checkbox" at bounding box center [98, 97] width 0 height 0
checkbox input "true"
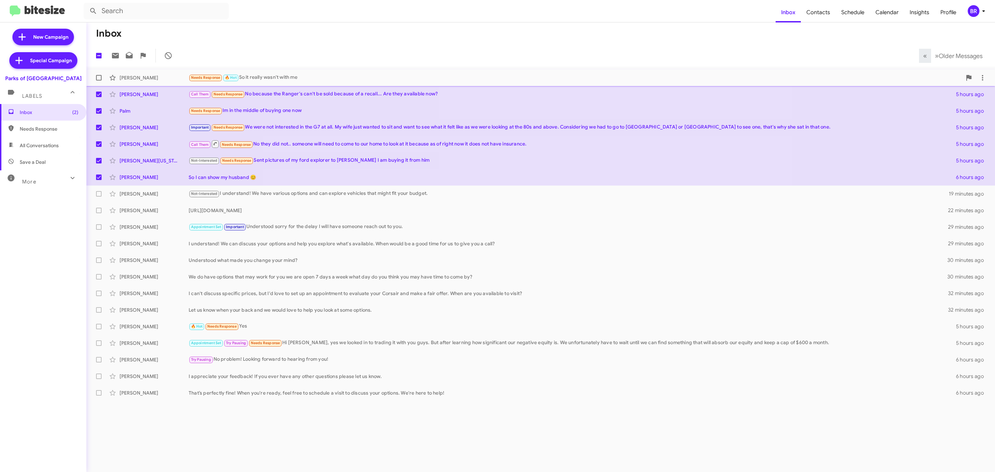
click at [98, 80] on span at bounding box center [99, 78] width 6 height 6
click at [98, 81] on input "checkbox" at bounding box center [98, 81] width 0 height 0
checkbox input "true"
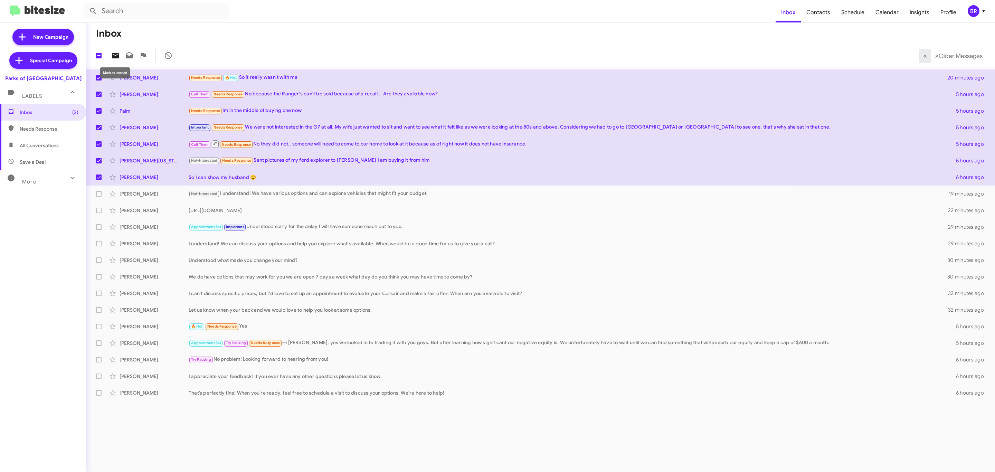
click at [115, 59] on button at bounding box center [116, 56] width 14 height 14
click at [979, 16] on span "BR" at bounding box center [978, 11] width 21 height 12
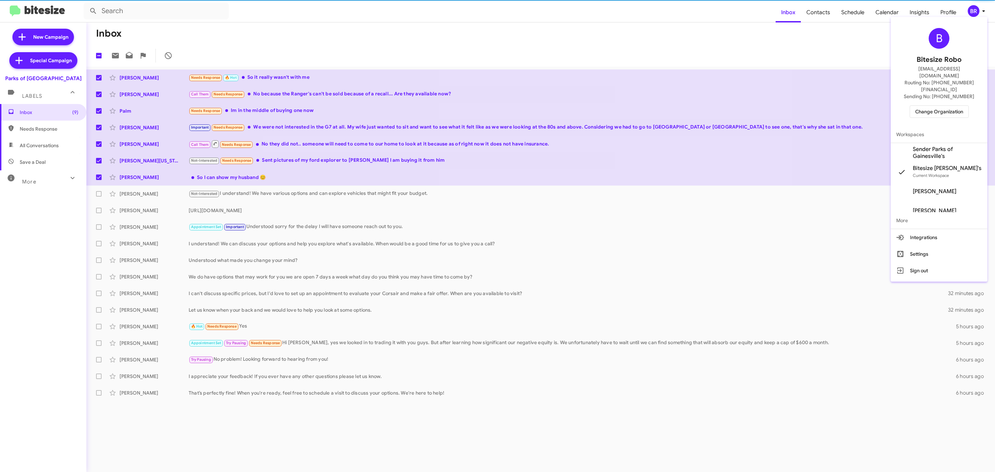
click at [926, 106] on span "Change Organization" at bounding box center [940, 112] width 48 height 12
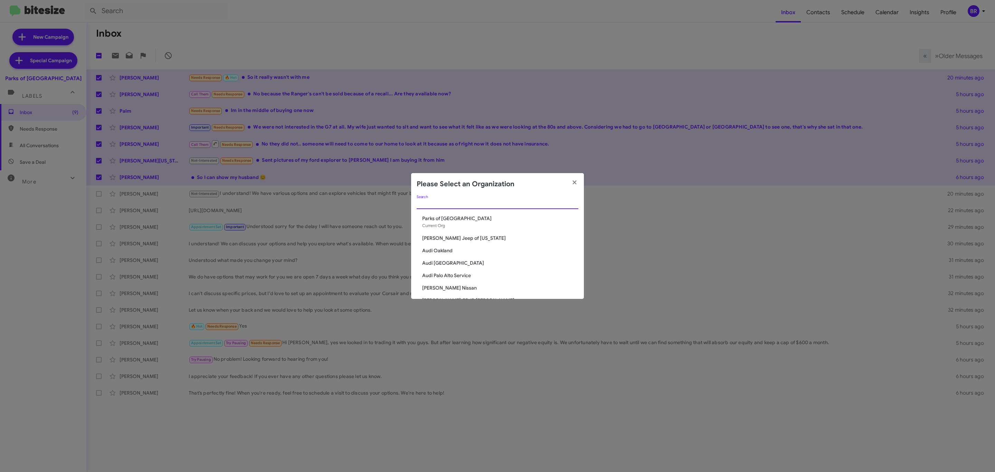
click at [533, 201] on input "Search" at bounding box center [498, 204] width 162 height 6
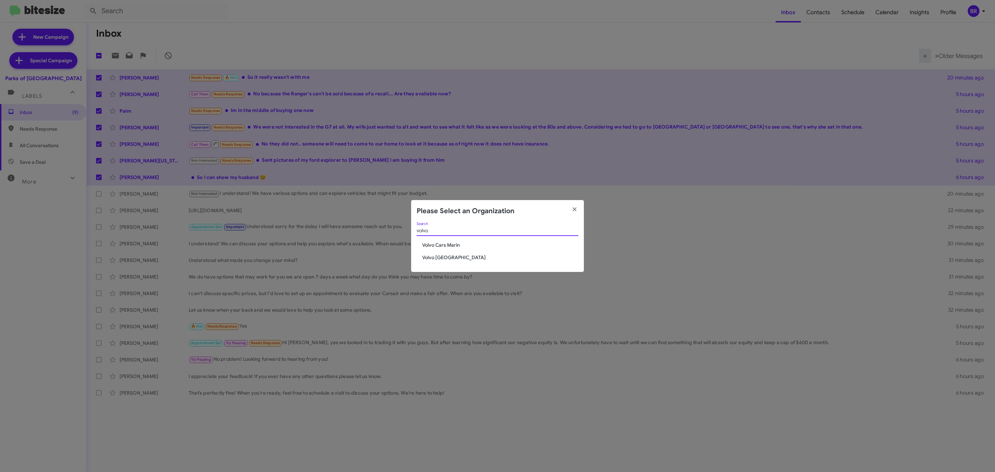
type input "volvo"
click at [426, 255] on span "Volvo [GEOGRAPHIC_DATA]" at bounding box center [500, 257] width 156 height 7
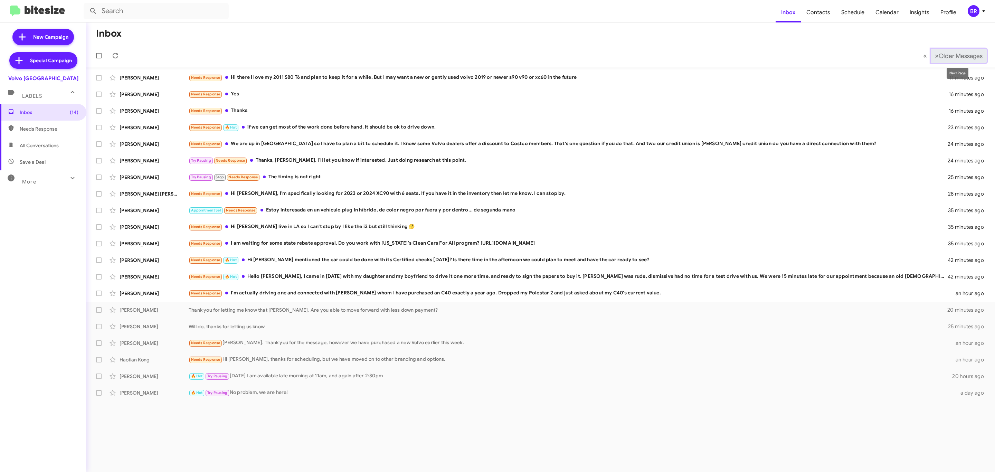
click at [950, 53] on span "Older Messages" at bounding box center [961, 56] width 44 height 8
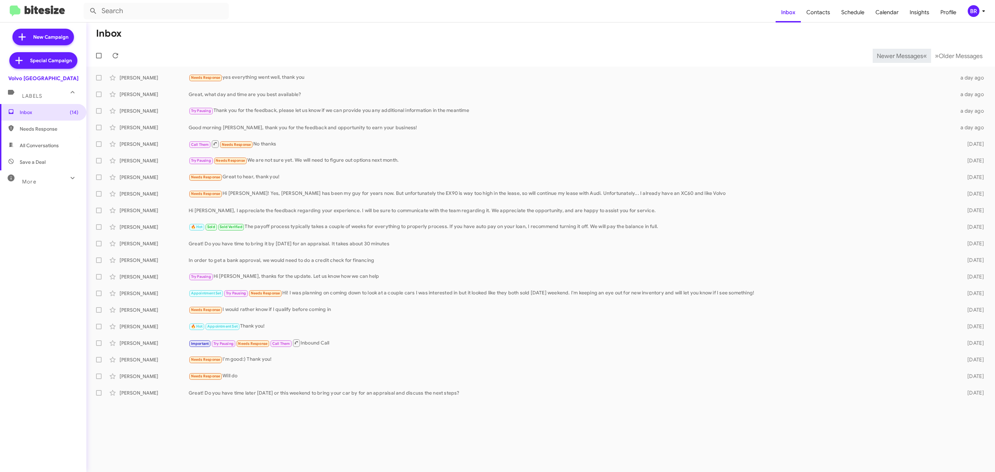
click at [895, 55] on span "Newer Messages" at bounding box center [900, 56] width 46 height 8
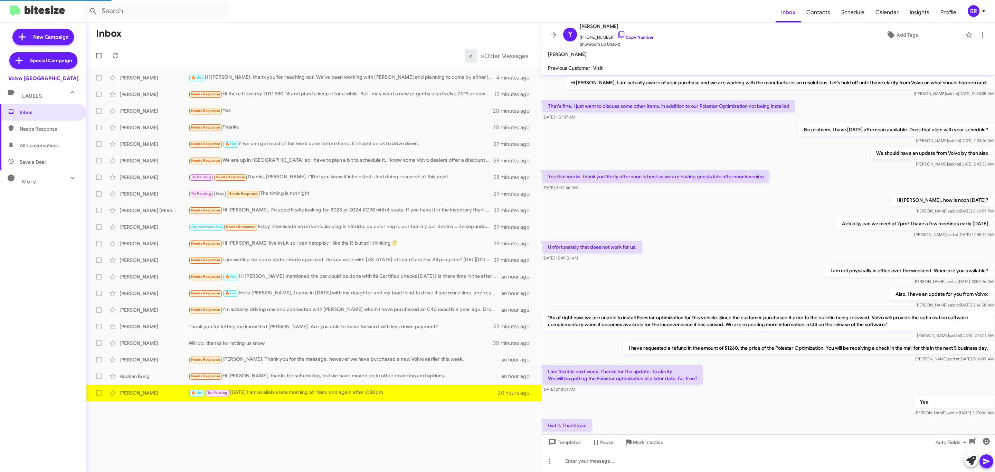
scroll to position [131, 0]
